Goal: Information Seeking & Learning: Check status

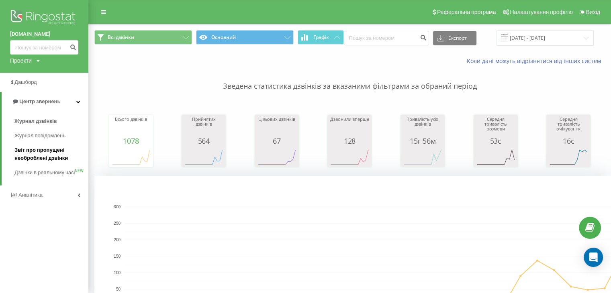
click at [51, 155] on span "Звіт про пропущені необроблені дзвінки" at bounding box center [49, 154] width 70 height 16
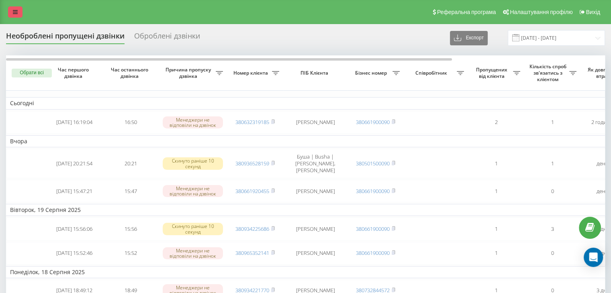
click at [21, 12] on link at bounding box center [15, 11] width 14 height 11
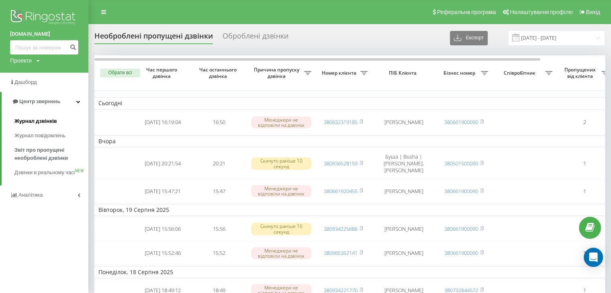
click at [29, 119] on span "Журнал дзвінків" at bounding box center [35, 121] width 43 height 8
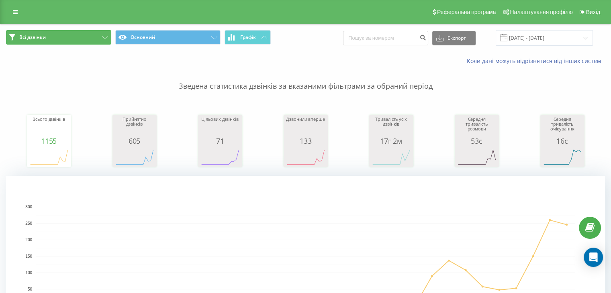
click at [106, 38] on icon at bounding box center [105, 37] width 6 height 3
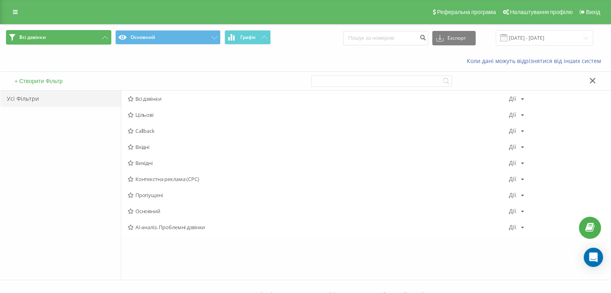
click at [106, 38] on icon at bounding box center [105, 37] width 6 height 3
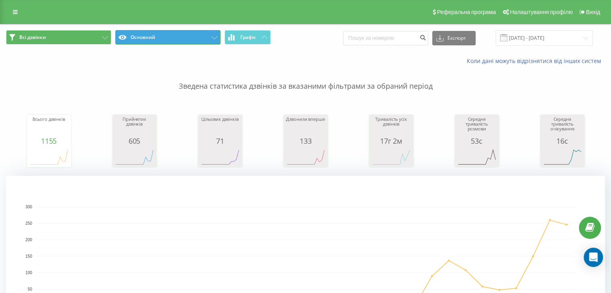
click at [217, 40] on button "Основний" at bounding box center [167, 37] width 105 height 14
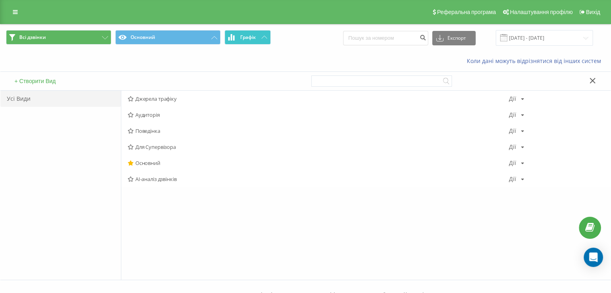
click at [268, 37] on button "Графік" at bounding box center [248, 37] width 46 height 14
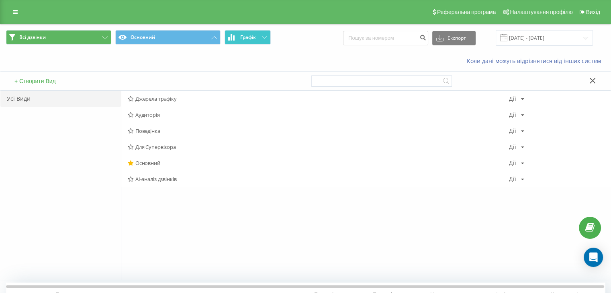
click at [268, 37] on button "Графік" at bounding box center [248, 37] width 46 height 14
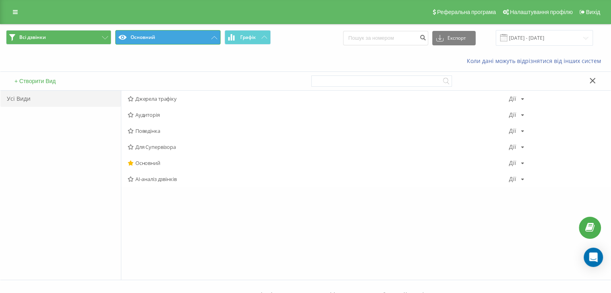
click at [209, 39] on button "Основний" at bounding box center [167, 37] width 105 height 14
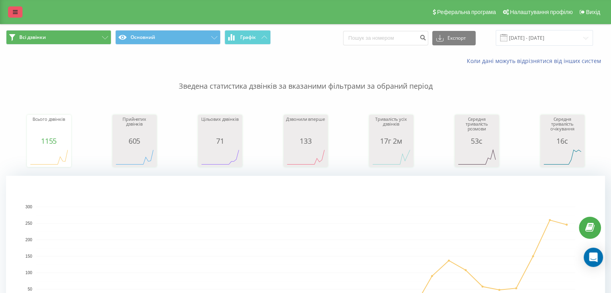
click at [14, 8] on link at bounding box center [15, 11] width 14 height 11
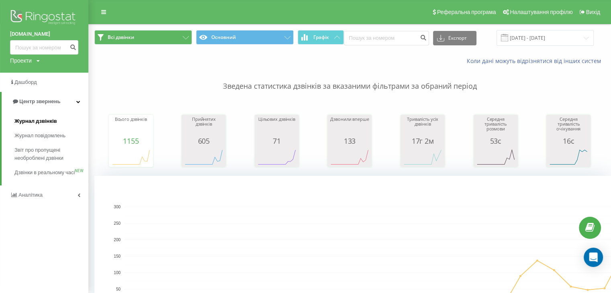
click at [34, 122] on span "Журнал дзвінків" at bounding box center [35, 121] width 43 height 8
